Goal: Task Accomplishment & Management: Complete application form

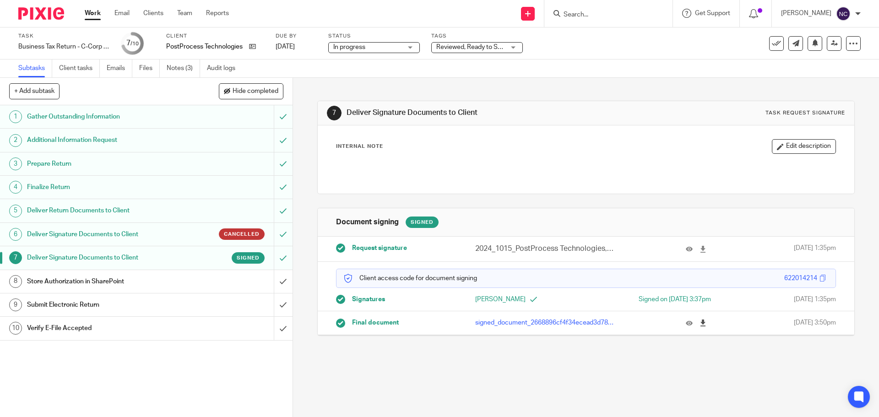
click at [700, 320] on icon at bounding box center [703, 323] width 7 height 7
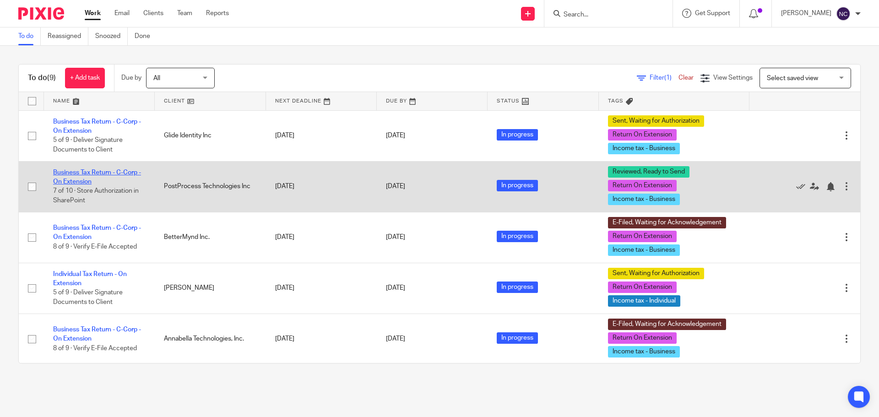
click at [94, 174] on link "Business Tax Return - C-Corp - On Extension" at bounding box center [97, 177] width 88 height 16
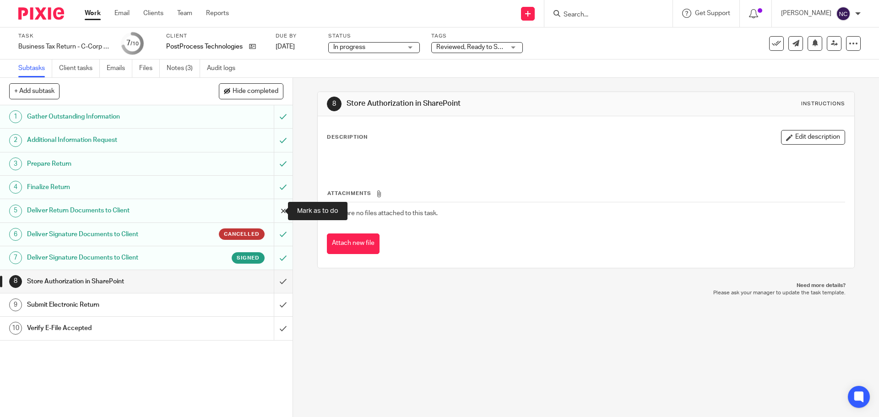
click at [275, 213] on input "submit" at bounding box center [146, 210] width 293 height 23
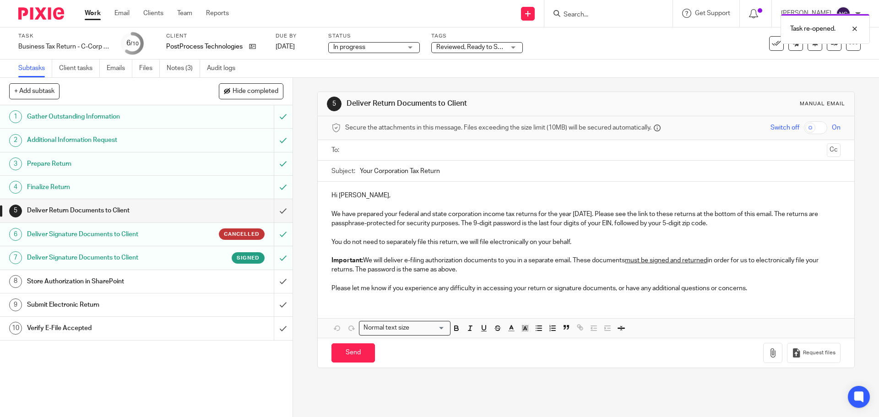
click at [152, 208] on h1 "Deliver Return Documents to Client" at bounding box center [106, 211] width 158 height 14
click at [807, 128] on input "checkbox" at bounding box center [815, 127] width 23 height 13
checkbox input "true"
click at [455, 171] on input "Your Corporation Tax Return" at bounding box center [600, 171] width 480 height 21
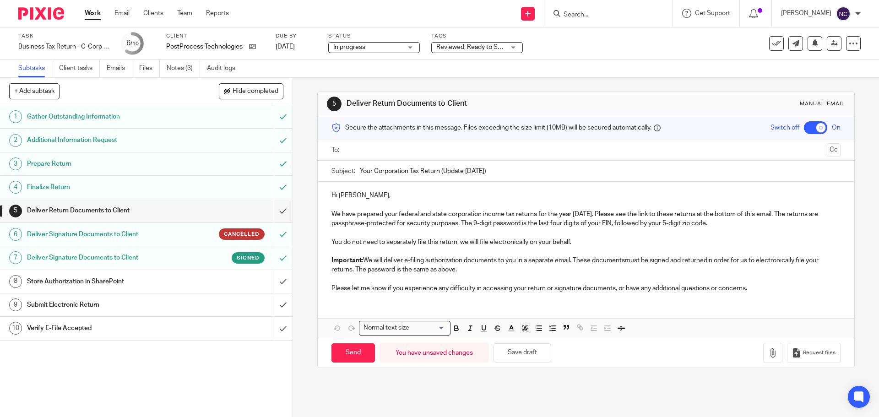
type input "Your Corporation Tax Return (Update [DATE])"
click at [378, 201] on p at bounding box center [585, 204] width 509 height 9
click at [348, 195] on p "Hi [PERSON_NAME]," at bounding box center [585, 195] width 509 height 9
click at [341, 195] on p "Hi [PERSON_NAME]," at bounding box center [585, 195] width 509 height 9
click at [382, 200] on p at bounding box center [585, 204] width 509 height 9
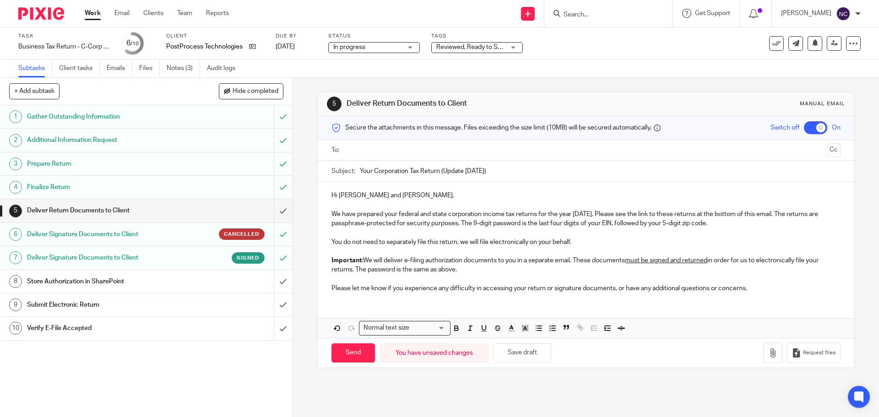
click at [589, 210] on p "We have prepared your federal and state corporation income tax returns for the …" at bounding box center [585, 219] width 509 height 19
click at [440, 202] on p at bounding box center [585, 204] width 509 height 9
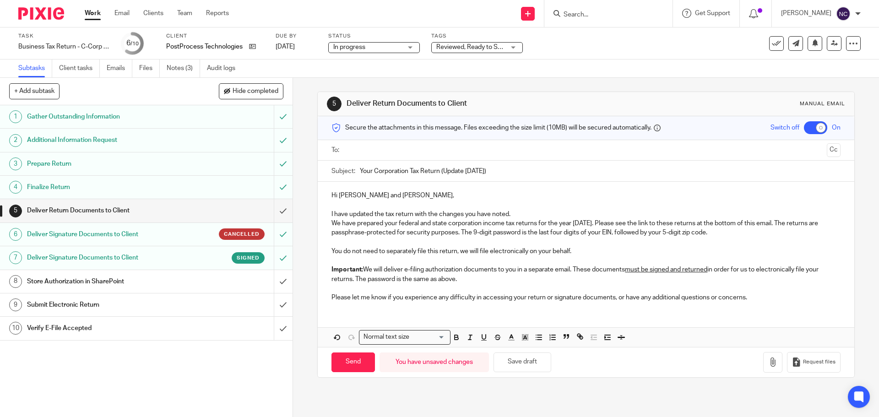
drag, startPoint x: 513, startPoint y: 212, endPoint x: 572, endPoint y: 221, distance: 59.8
click at [572, 221] on div "Hi [PERSON_NAME] and [PERSON_NAME], I have updated the tax return with the chan…" at bounding box center [586, 245] width 536 height 127
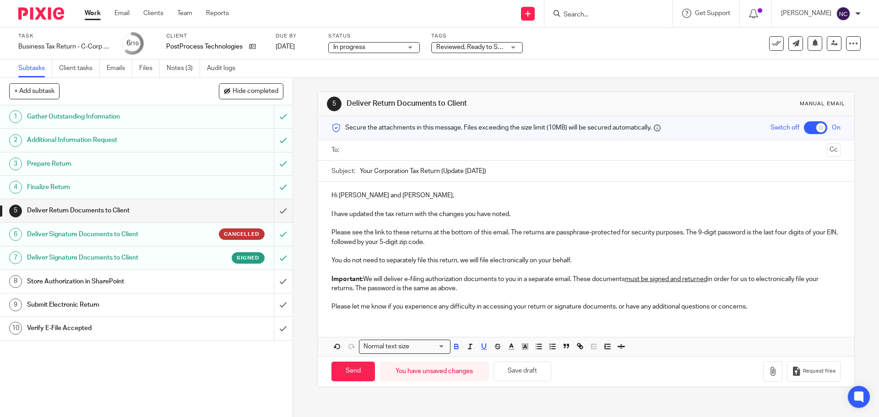
drag, startPoint x: 451, startPoint y: 244, endPoint x: 532, endPoint y: 284, distance: 91.1
click at [532, 284] on div "Hi [PERSON_NAME] and [PERSON_NAME], I have updated the tax return with the chan…" at bounding box center [586, 250] width 536 height 136
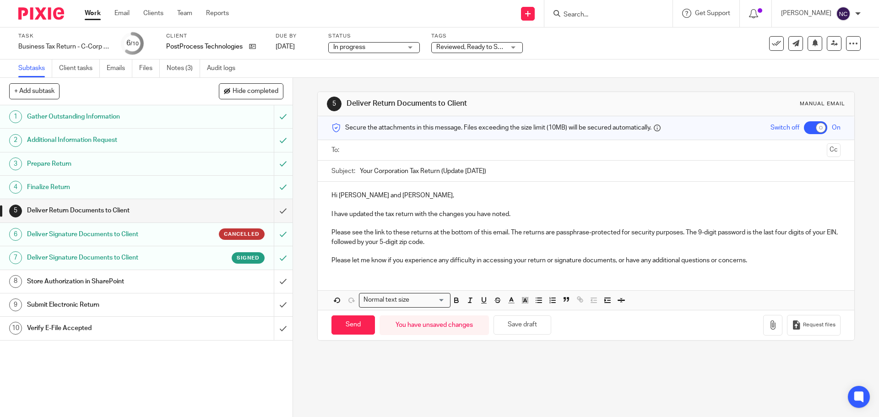
click at [759, 259] on p "Please let me know if you experience any difficulty in accessing your return or…" at bounding box center [585, 260] width 509 height 9
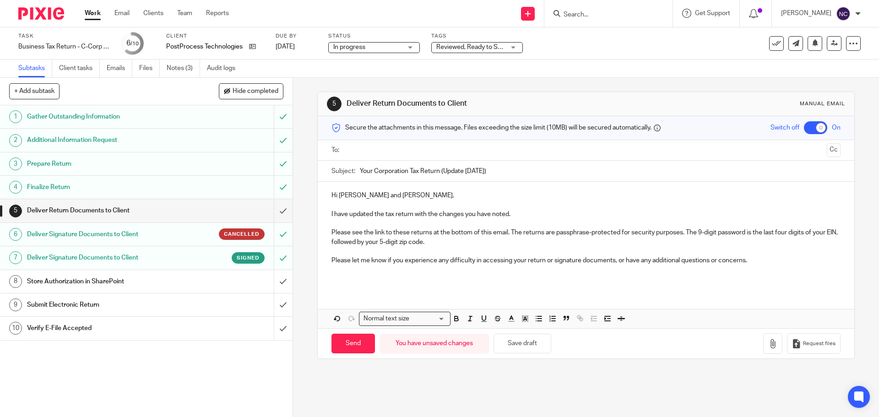
click at [354, 280] on p at bounding box center [585, 279] width 509 height 9
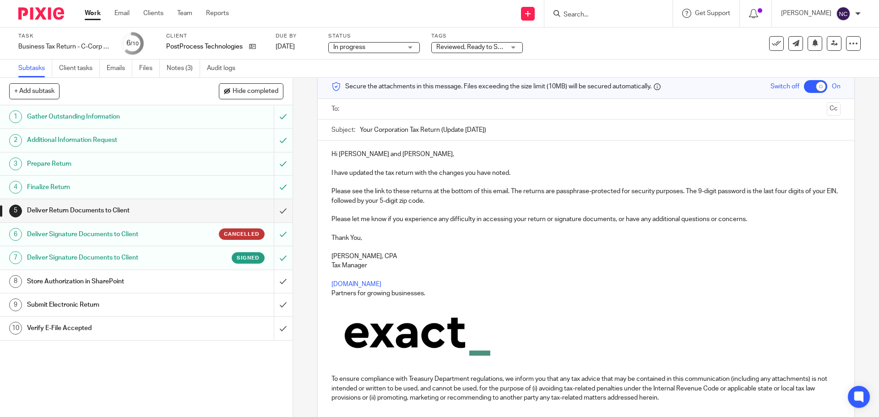
scroll to position [125, 0]
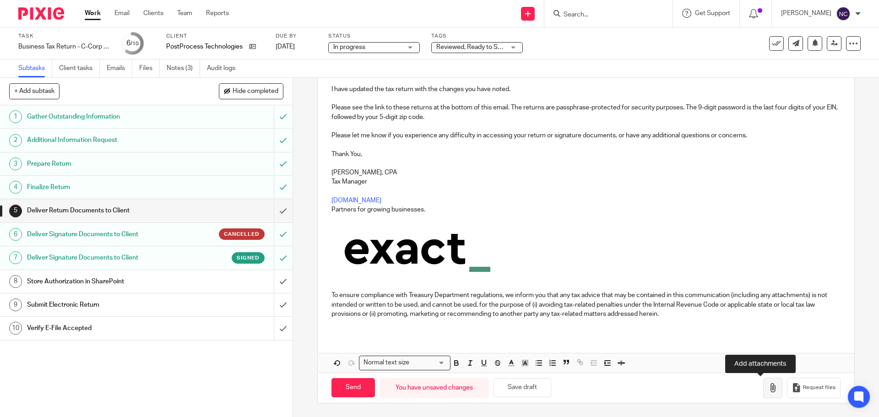
click at [768, 384] on icon "button" at bounding box center [772, 387] width 9 height 9
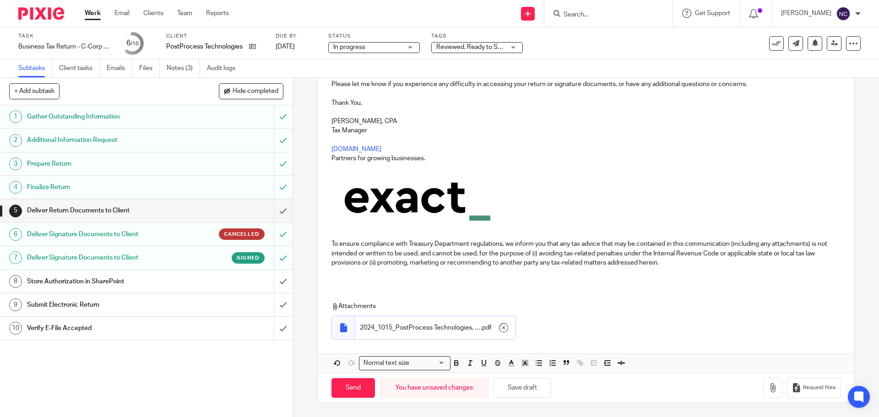
scroll to position [0, 0]
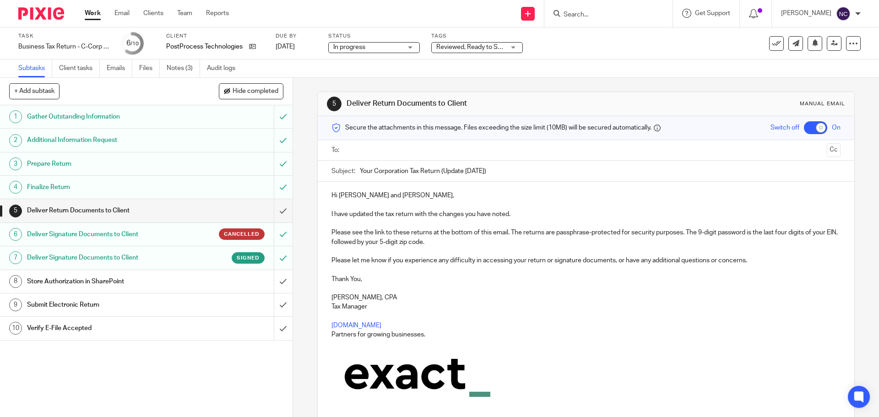
click at [737, 150] on input "text" at bounding box center [585, 150] width 474 height 11
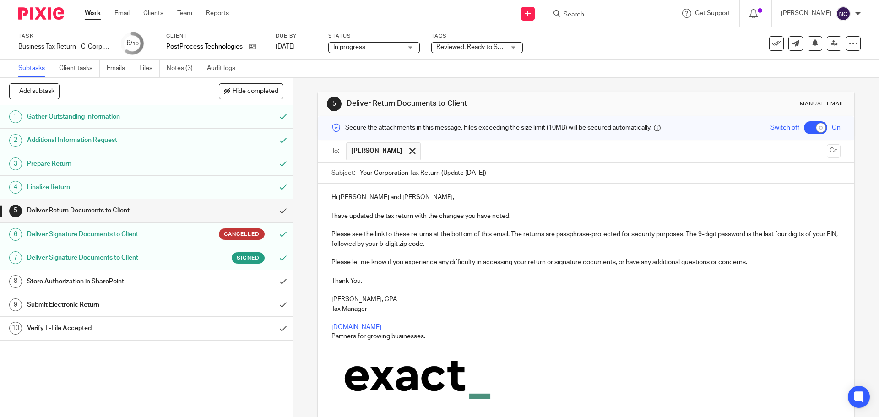
click at [443, 152] on input "text" at bounding box center [624, 151] width 398 height 18
click at [827, 149] on button "Cc" at bounding box center [834, 151] width 14 height 14
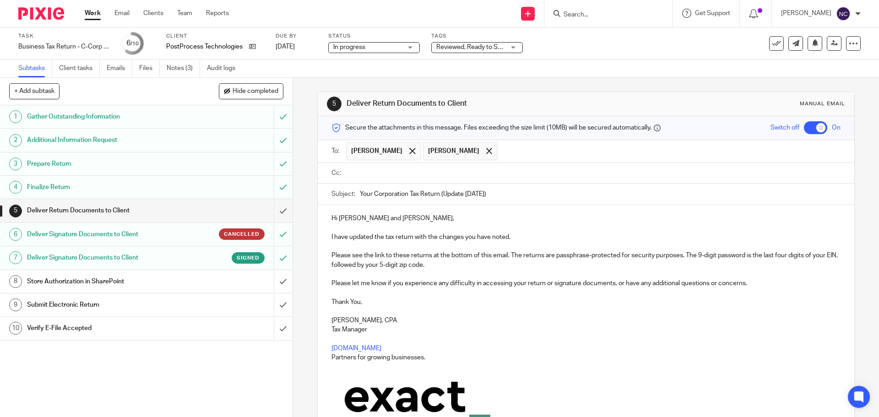
click at [356, 173] on input "text" at bounding box center [592, 173] width 488 height 11
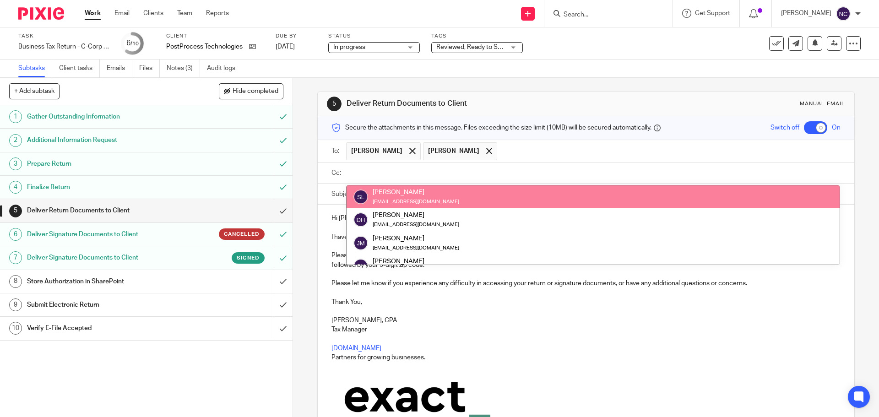
click at [431, 168] on input "text" at bounding box center [592, 173] width 488 height 11
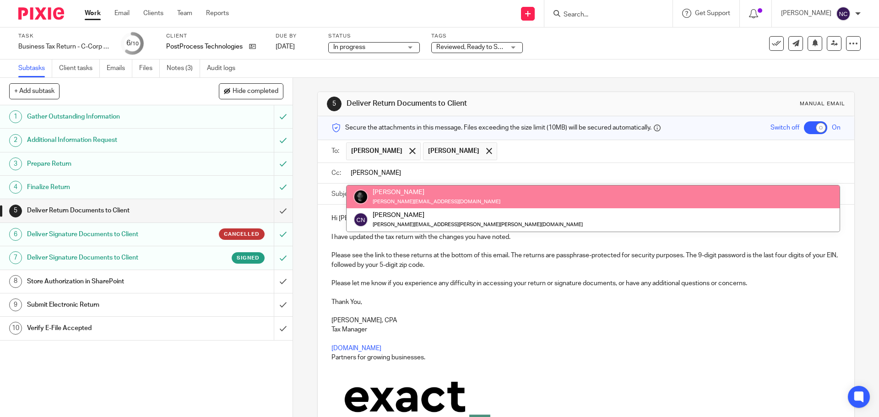
type input "[PERSON_NAME]"
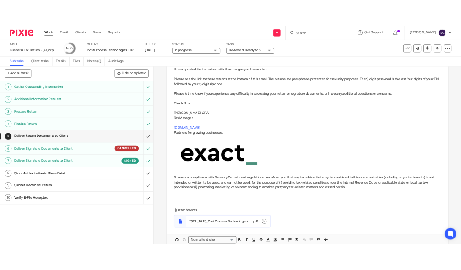
scroll to position [201, 0]
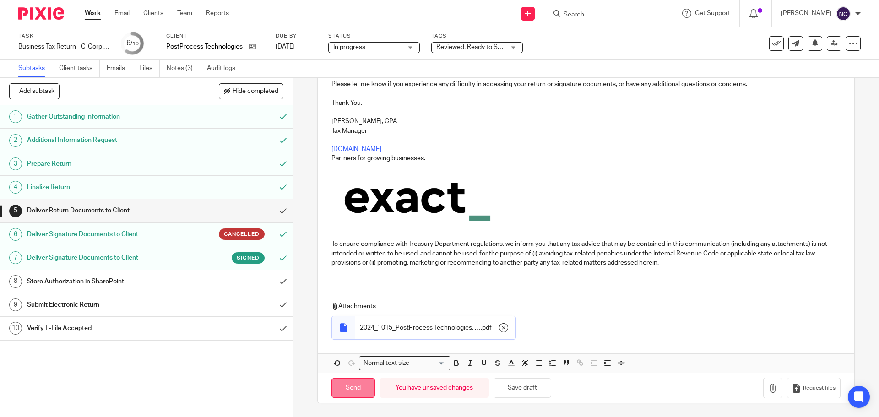
click at [355, 395] on input "Send" at bounding box center [352, 388] width 43 height 20
checkbox input "false"
type input "Sent"
